Goal: Information Seeking & Learning: Learn about a topic

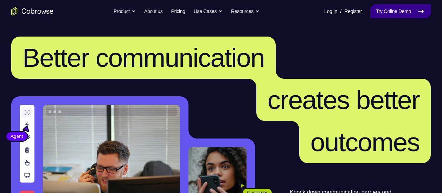
click at [370, 17] on link "Try Online Demo" at bounding box center [400, 11] width 60 height 14
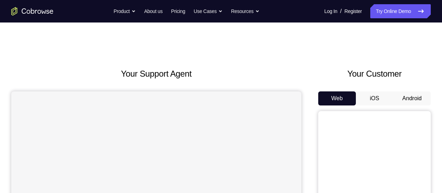
click at [416, 100] on button "Android" at bounding box center [412, 98] width 38 height 14
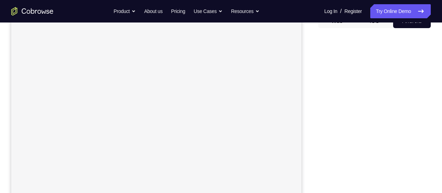
scroll to position [78, 0]
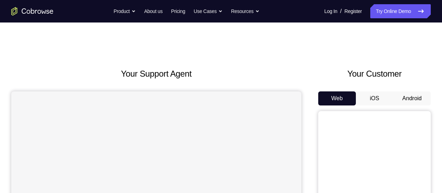
click at [416, 97] on button "Android" at bounding box center [412, 98] width 38 height 14
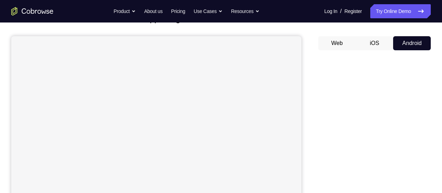
scroll to position [56, 0]
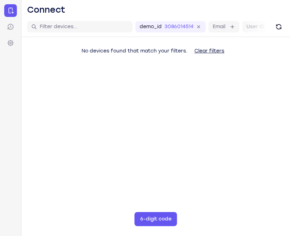
click at [217, 50] on button "Clear filters" at bounding box center [209, 51] width 41 height 14
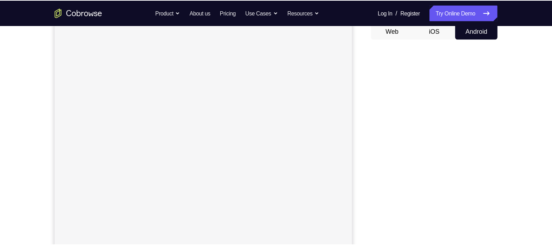
scroll to position [71, 0]
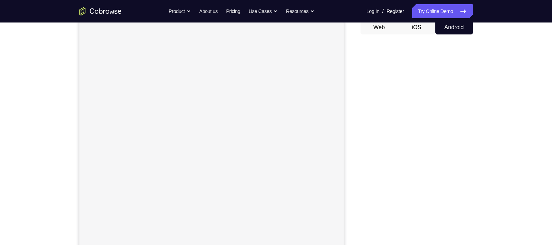
drag, startPoint x: 425, startPoint y: 25, endPoint x: 355, endPoint y: 83, distance: 91.0
click at [355, 83] on div "Your Support Agent Your Customer Web iOS Android" at bounding box center [276, 126] width 394 height 260
